Goal: Task Accomplishment & Management: Complete application form

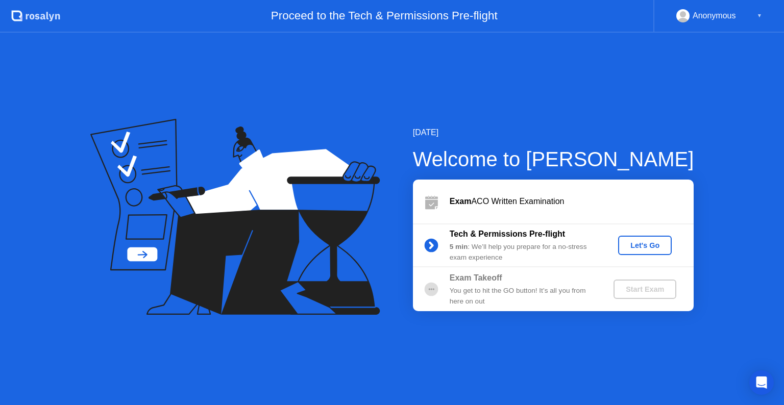
click at [574, 405] on div at bounding box center [392, 405] width 784 height 0
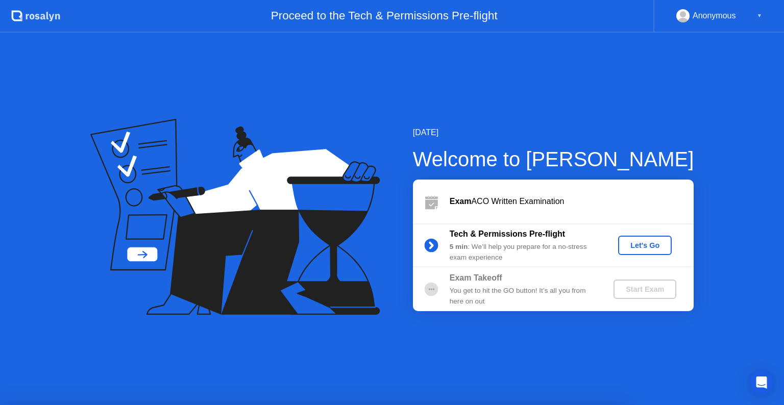
click at [737, 405] on div at bounding box center [392, 405] width 784 height 0
click at [579, 405] on div at bounding box center [392, 405] width 784 height 0
